Goal: Communication & Community: Ask a question

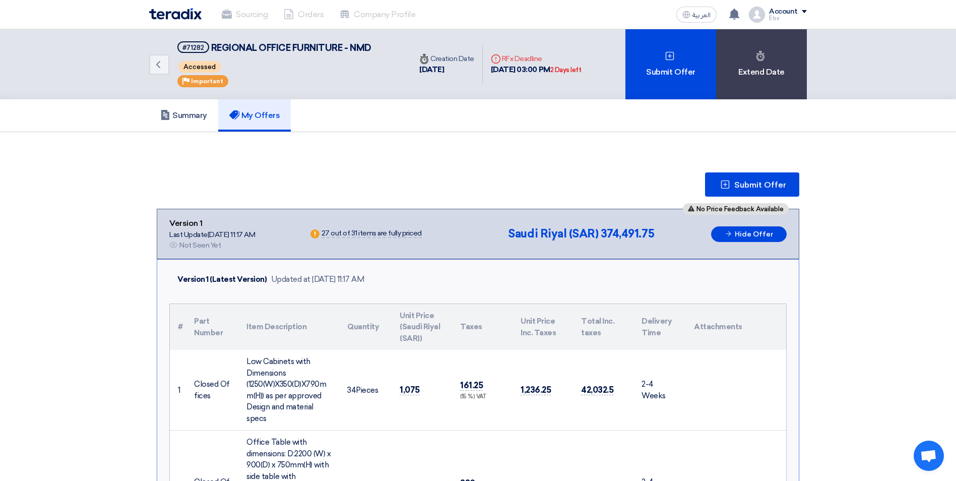
click at [200, 79] on span "Important" at bounding box center [207, 81] width 32 height 7
drag, startPoint x: 191, startPoint y: 67, endPoint x: 156, endPoint y: 67, distance: 35.3
click at [156, 67] on div "Back #71282 REGIONAL OFFICE FURNITURE - NMD Accessed Priority Important" at bounding box center [280, 64] width 262 height 70
click at [156, 67] on icon "Back" at bounding box center [158, 64] width 12 height 12
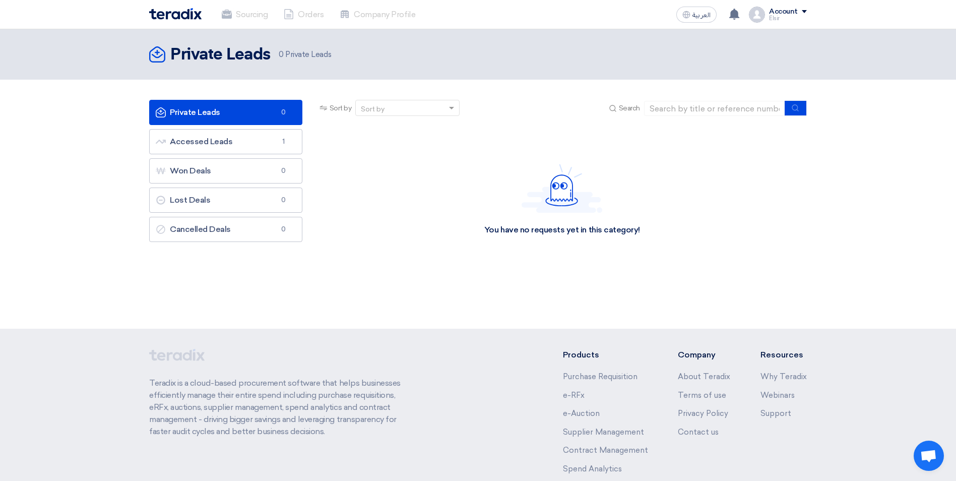
click at [732, 183] on div "You have no requests yet in this category!" at bounding box center [562, 199] width 489 height 151
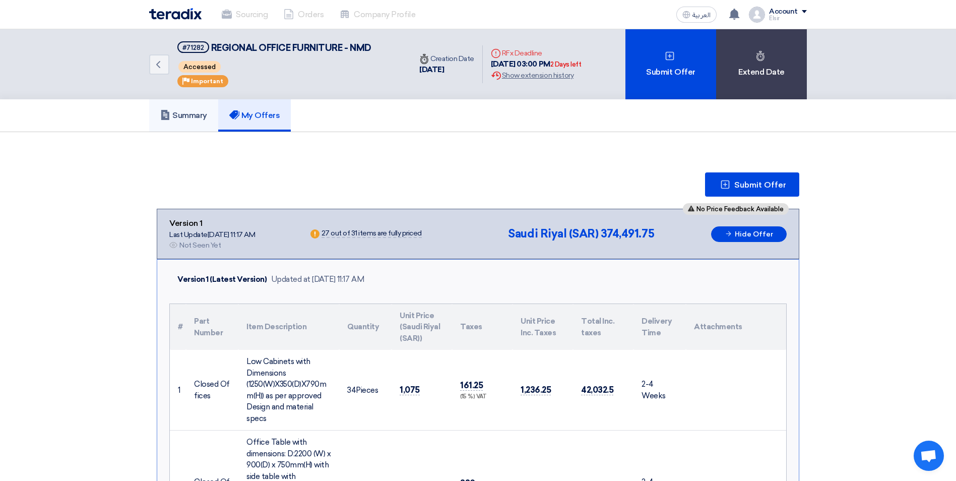
click at [195, 106] on link "Summary" at bounding box center [183, 115] width 69 height 32
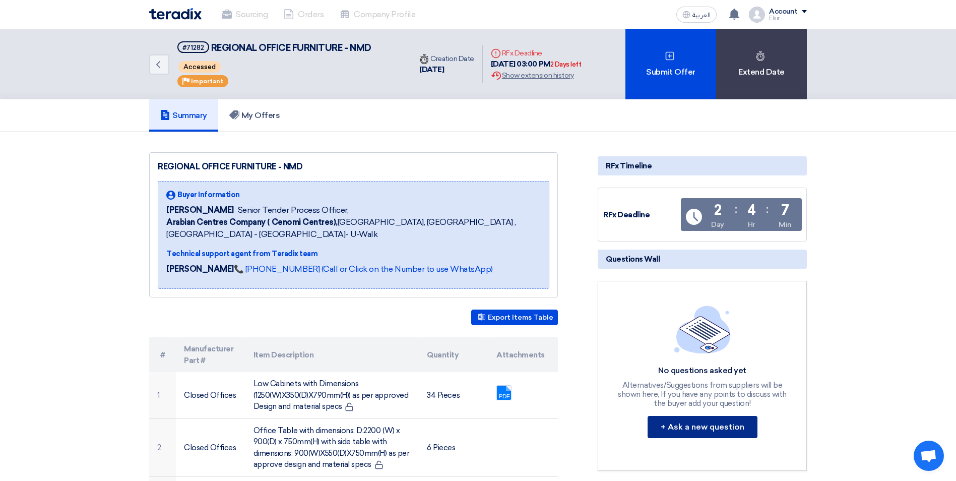
click at [711, 428] on button "+ Ask a new question" at bounding box center [703, 427] width 110 height 22
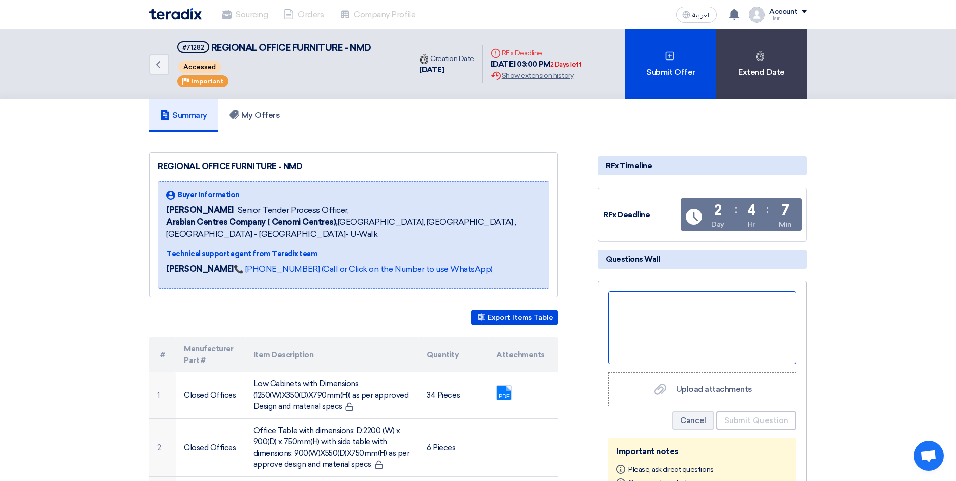
click at [693, 324] on div at bounding box center [702, 327] width 188 height 73
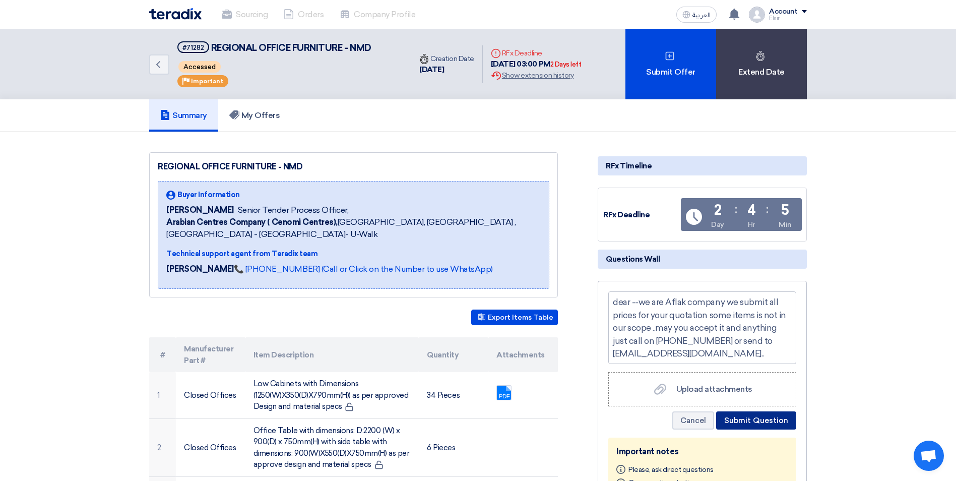
click at [752, 419] on button "Submit Question" at bounding box center [756, 420] width 80 height 18
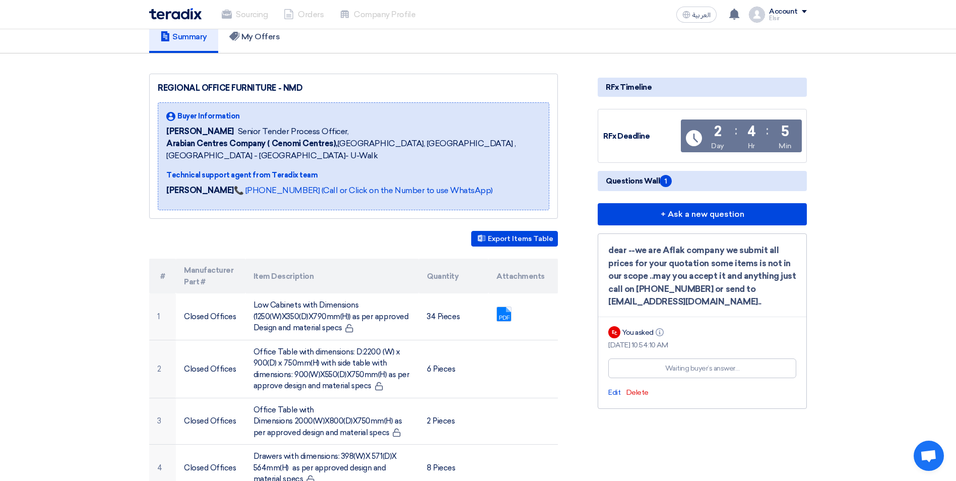
scroll to position [81, 0]
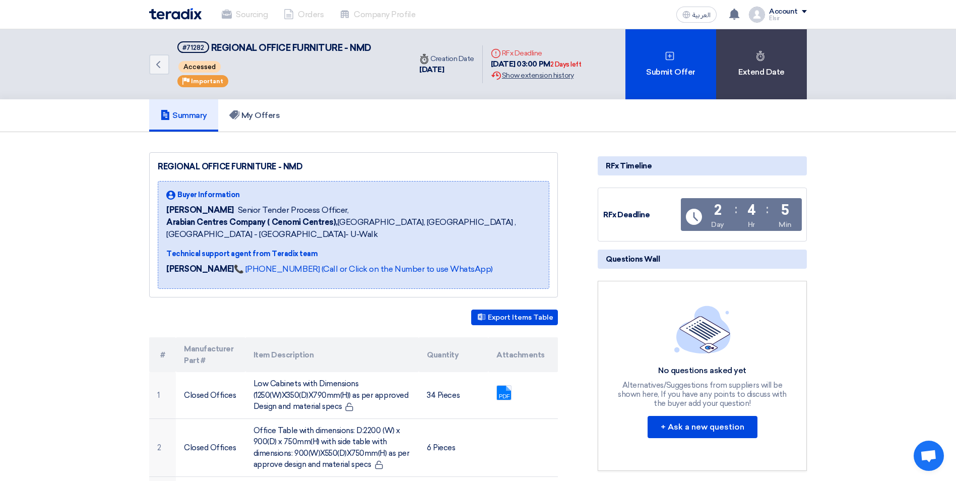
click at [520, 73] on div "Extension History Show extension history" at bounding box center [536, 75] width 91 height 11
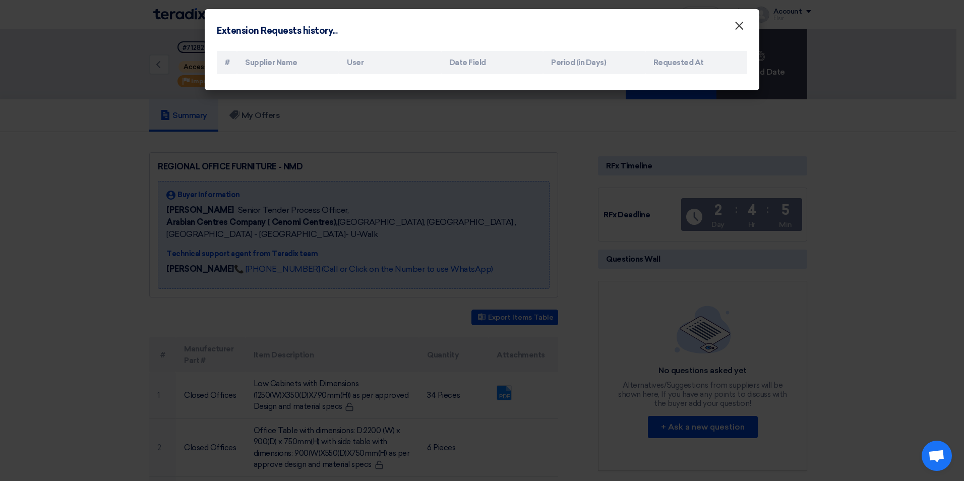
click at [741, 29] on span "×" at bounding box center [739, 28] width 10 height 20
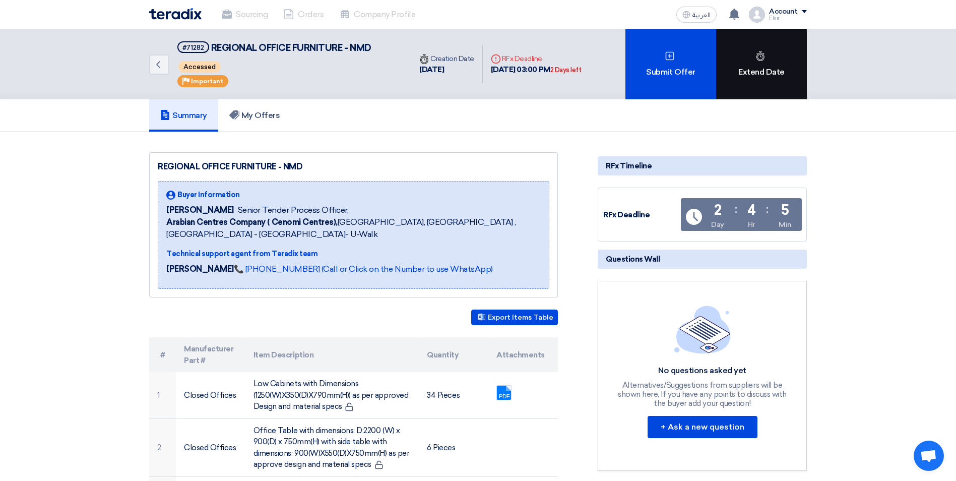
click at [763, 71] on div "Extend Date" at bounding box center [761, 64] width 91 height 70
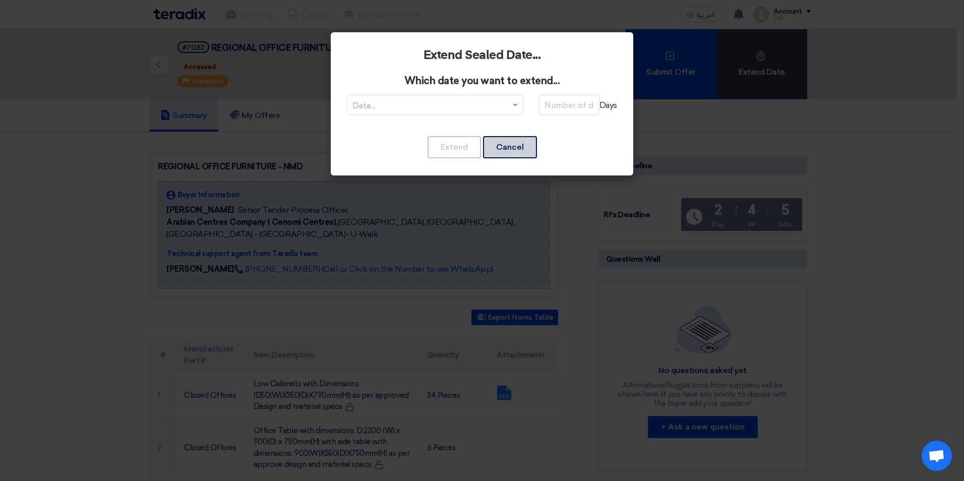
click at [521, 145] on button "Cancel" at bounding box center [510, 147] width 54 height 22
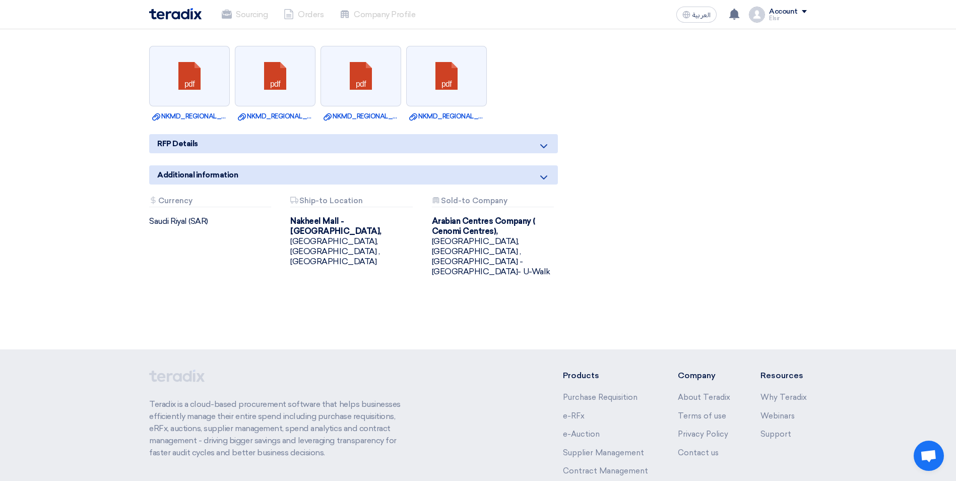
scroll to position [2258, 0]
